Goal: Communication & Community: Participate in discussion

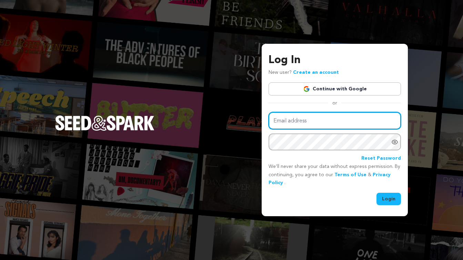
click at [306, 121] on input "Email address" at bounding box center [335, 121] width 132 height 18
type input "noracalpoly@hotmail.com"
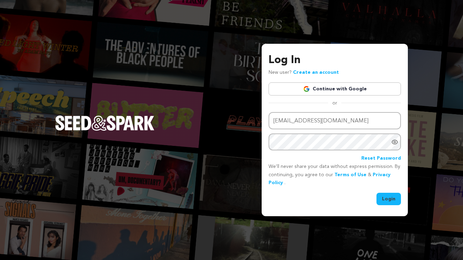
click at [388, 201] on button "Login" at bounding box center [388, 199] width 24 height 12
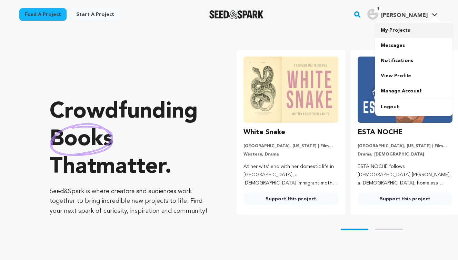
click at [392, 31] on link "My Projects" at bounding box center [413, 30] width 77 height 15
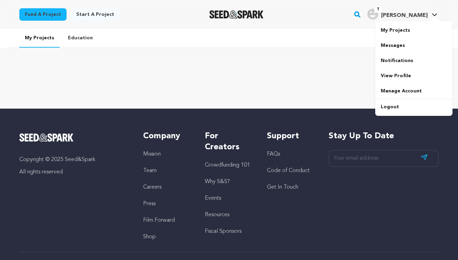
click at [382, 9] on span "1" at bounding box center [378, 9] width 8 height 7
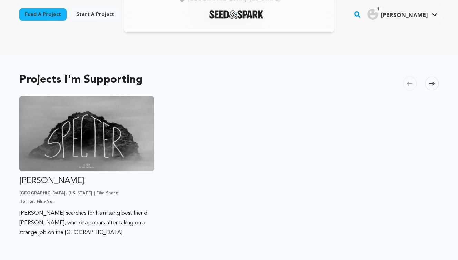
scroll to position [142, 0]
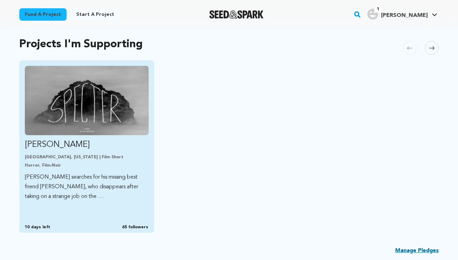
click at [85, 111] on img "Fund Specter" at bounding box center [87, 100] width 124 height 69
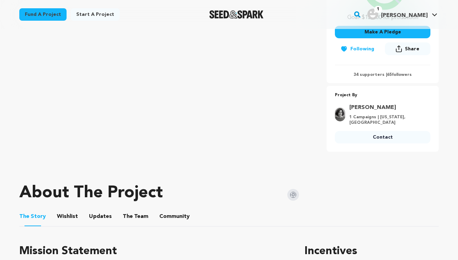
scroll to position [193, 0]
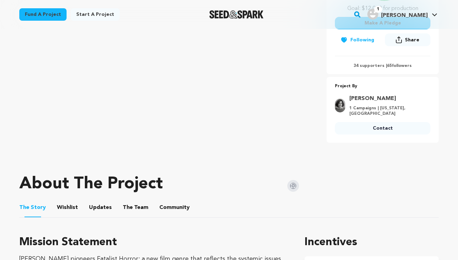
click at [167, 207] on button "Community" at bounding box center [174, 209] width 17 height 17
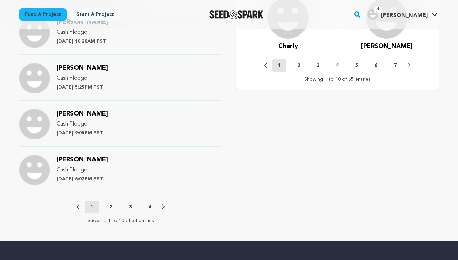
scroll to position [711, 0]
click at [111, 207] on p "2" at bounding box center [111, 206] width 3 height 7
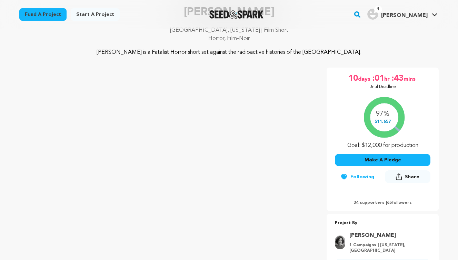
scroll to position [0, 0]
